Goal: Use online tool/utility: Utilize a website feature to perform a specific function

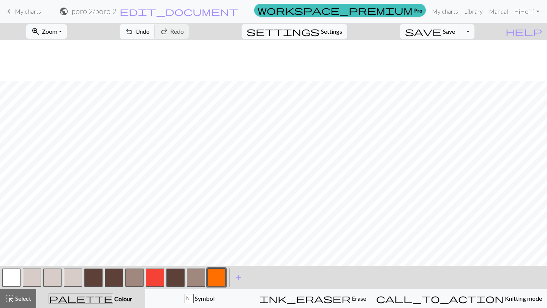
scroll to position [41, 0]
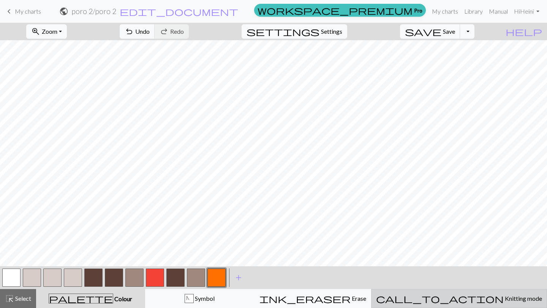
click at [458, 296] on div "call_to_action Knitting mode Knitting mode" at bounding box center [459, 298] width 166 height 9
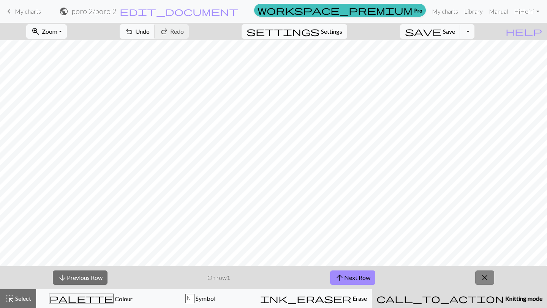
click at [485, 281] on span "close" at bounding box center [484, 278] width 9 height 11
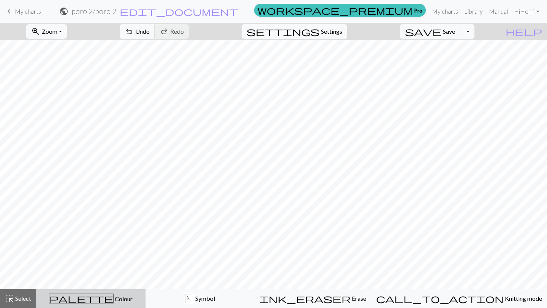
click at [117, 292] on button "palette Colour Colour" at bounding box center [90, 298] width 109 height 19
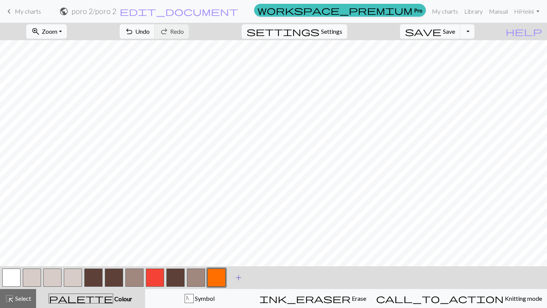
click at [238, 278] on span "add" at bounding box center [238, 278] width 9 height 11
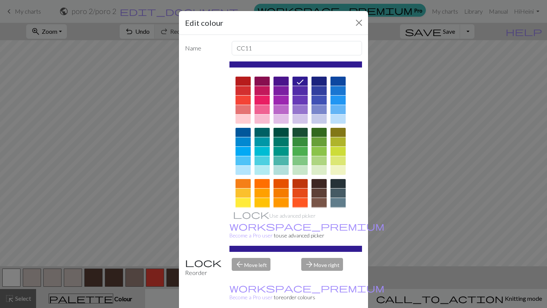
click at [339, 89] on div at bounding box center [337, 90] width 15 height 9
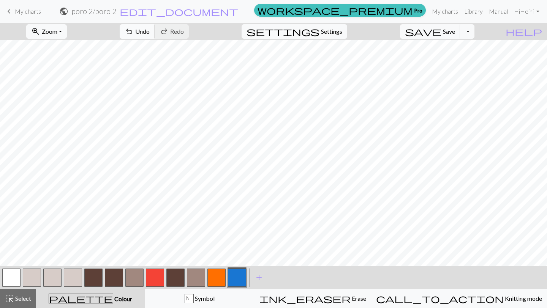
click at [155, 36] on button "undo Undo Undo" at bounding box center [137, 31] width 35 height 14
click at [134, 34] on span "undo" at bounding box center [129, 31] width 9 height 11
click at [150, 35] on span "Undo" at bounding box center [142, 31] width 14 height 7
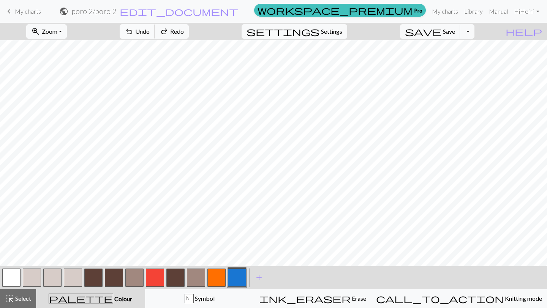
click at [150, 35] on span "Undo" at bounding box center [142, 31] width 14 height 7
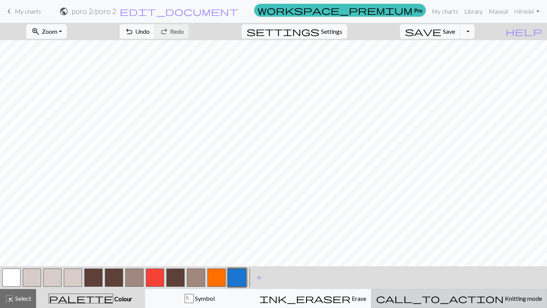
click at [433, 294] on div "call_to_action Knitting mode Knitting mode" at bounding box center [459, 298] width 166 height 9
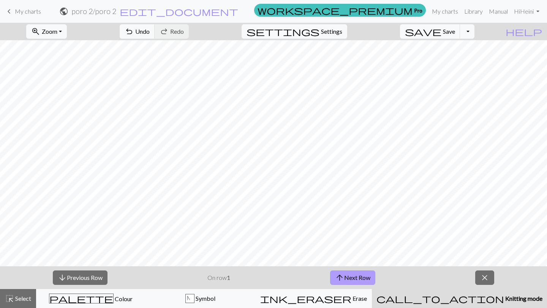
click at [346, 278] on button "arrow_upward Next Row" at bounding box center [352, 278] width 45 height 14
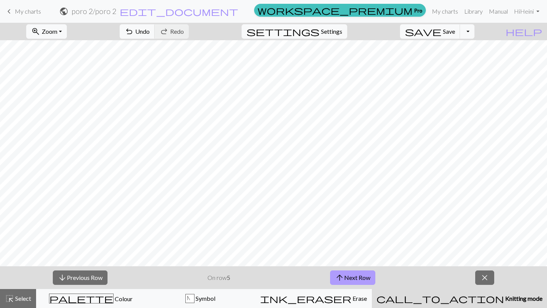
click at [365, 278] on button "arrow_upward Next Row" at bounding box center [352, 278] width 45 height 14
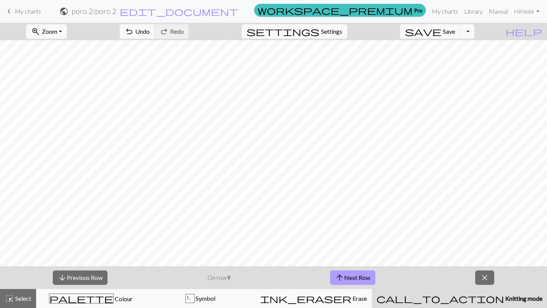
click at [365, 278] on button "arrow_upward Next Row" at bounding box center [352, 278] width 45 height 14
click at [365, 278] on button "arrow_upward Next Row" at bounding box center [353, 278] width 45 height 14
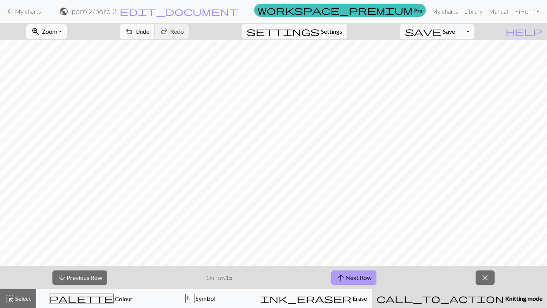
click at [365, 278] on button "arrow_upward Next Row" at bounding box center [353, 278] width 45 height 14
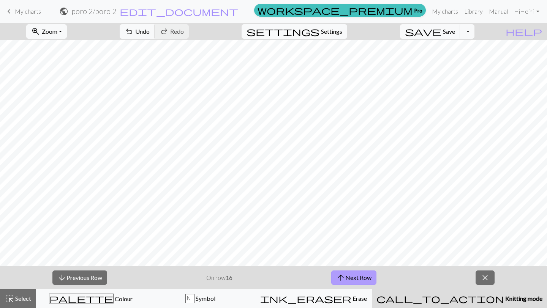
click at [365, 278] on button "arrow_upward Next Row" at bounding box center [353, 278] width 45 height 14
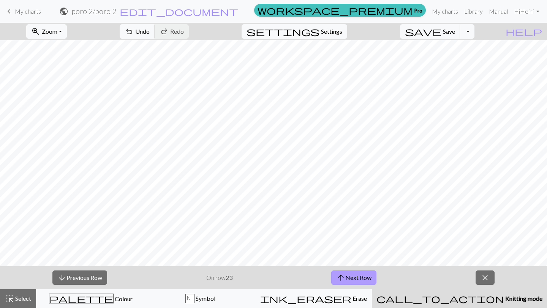
click at [365, 278] on button "arrow_upward Next Row" at bounding box center [353, 278] width 45 height 14
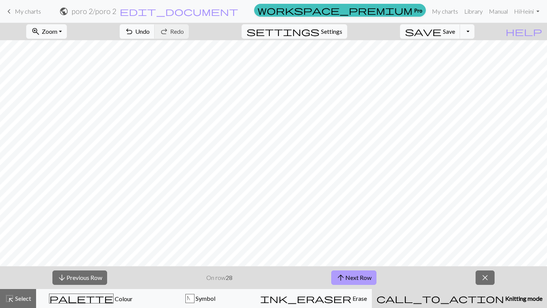
click at [365, 278] on button "arrow_upward Next Row" at bounding box center [353, 278] width 45 height 14
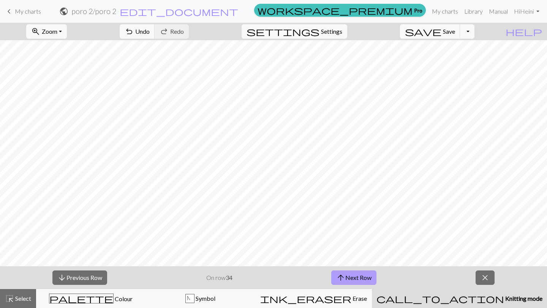
click at [360, 273] on button "arrow_upward Next Row" at bounding box center [353, 278] width 45 height 14
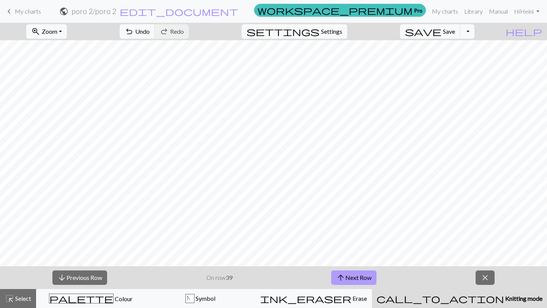
click at [360, 273] on button "arrow_upward Next Row" at bounding box center [353, 278] width 45 height 14
click at [94, 275] on button "arrow_downward Previous Row" at bounding box center [79, 278] width 55 height 14
click at [103, 276] on button "arrow_downward Previous Row" at bounding box center [79, 278] width 55 height 14
click at [340, 275] on span "arrow_upward" at bounding box center [340, 278] width 9 height 11
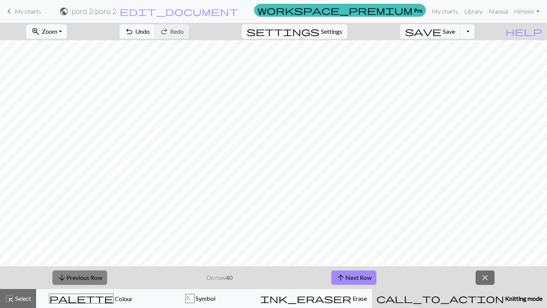
click at [100, 281] on button "arrow_downward Previous Row" at bounding box center [79, 278] width 55 height 14
